Goal: Transaction & Acquisition: Subscribe to service/newsletter

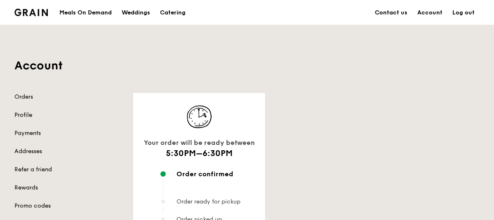
click at [31, 116] on link "Profile" at bounding box center [68, 115] width 109 height 8
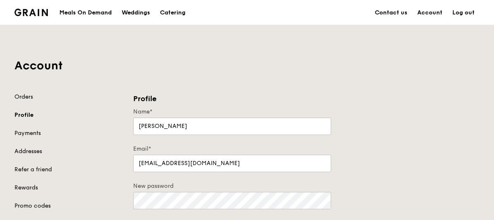
click at [25, 16] on img at bounding box center [30, 12] width 33 height 7
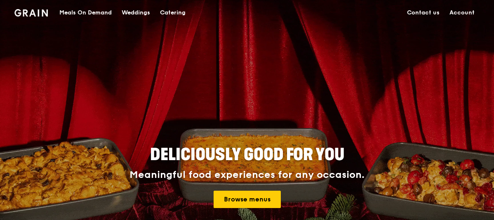
click at [80, 14] on div "Meals On Demand" at bounding box center [85, 12] width 52 height 25
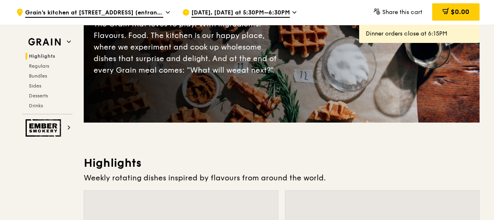
scroll to position [248, 0]
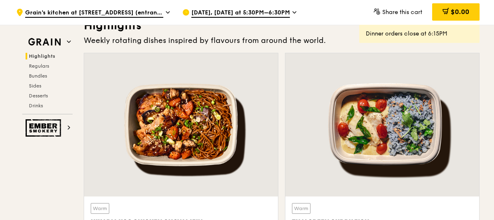
click at [245, 112] on div at bounding box center [181, 124] width 194 height 143
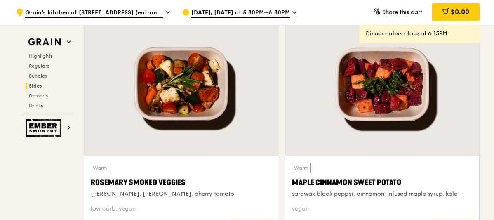
scroll to position [0, 0]
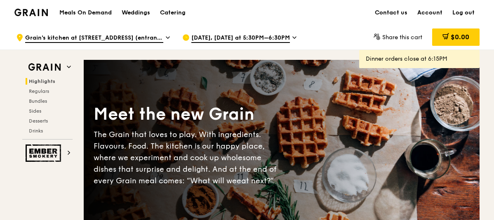
drag, startPoint x: 265, startPoint y: 165, endPoint x: 181, endPoint y: 7, distance: 179.0
click at [75, 9] on h1 "Meals On Demand" at bounding box center [85, 13] width 52 height 8
click at [85, 10] on h1 "Meals On Demand" at bounding box center [85, 13] width 52 height 8
click at [33, 13] on img at bounding box center [30, 12] width 33 height 7
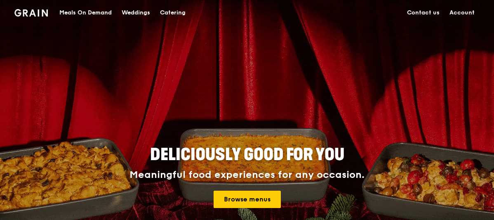
click at [93, 14] on div "Meals On Demand" at bounding box center [85, 12] width 52 height 25
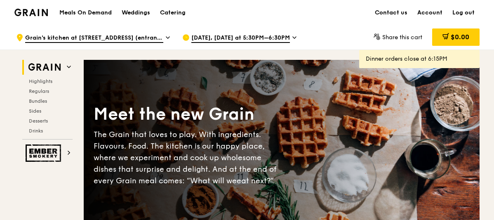
click at [35, 10] on img at bounding box center [30, 12] width 33 height 7
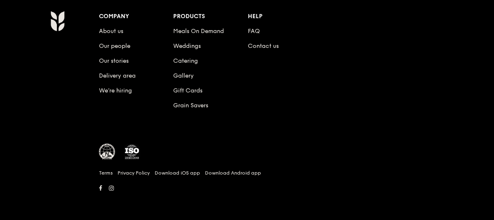
scroll to position [889, 0]
click at [186, 101] on li "Grain Savers" at bounding box center [210, 103] width 74 height 15
click at [189, 101] on link "Grain Savers" at bounding box center [190, 104] width 35 height 7
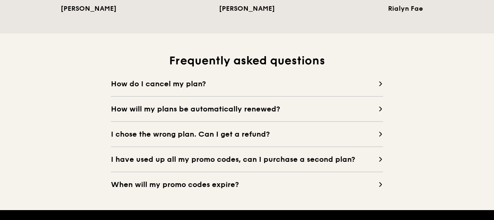
scroll to position [632, 0]
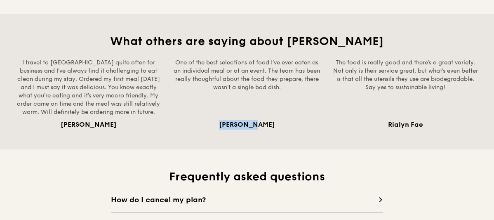
drag, startPoint x: 217, startPoint y: 129, endPoint x: 279, endPoint y: 126, distance: 62.3
click at [279, 126] on div "Cephas Ng" at bounding box center [247, 125] width 149 height 10
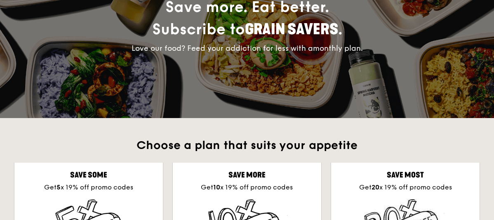
scroll to position [0, 0]
